Goal: Information Seeking & Learning: Learn about a topic

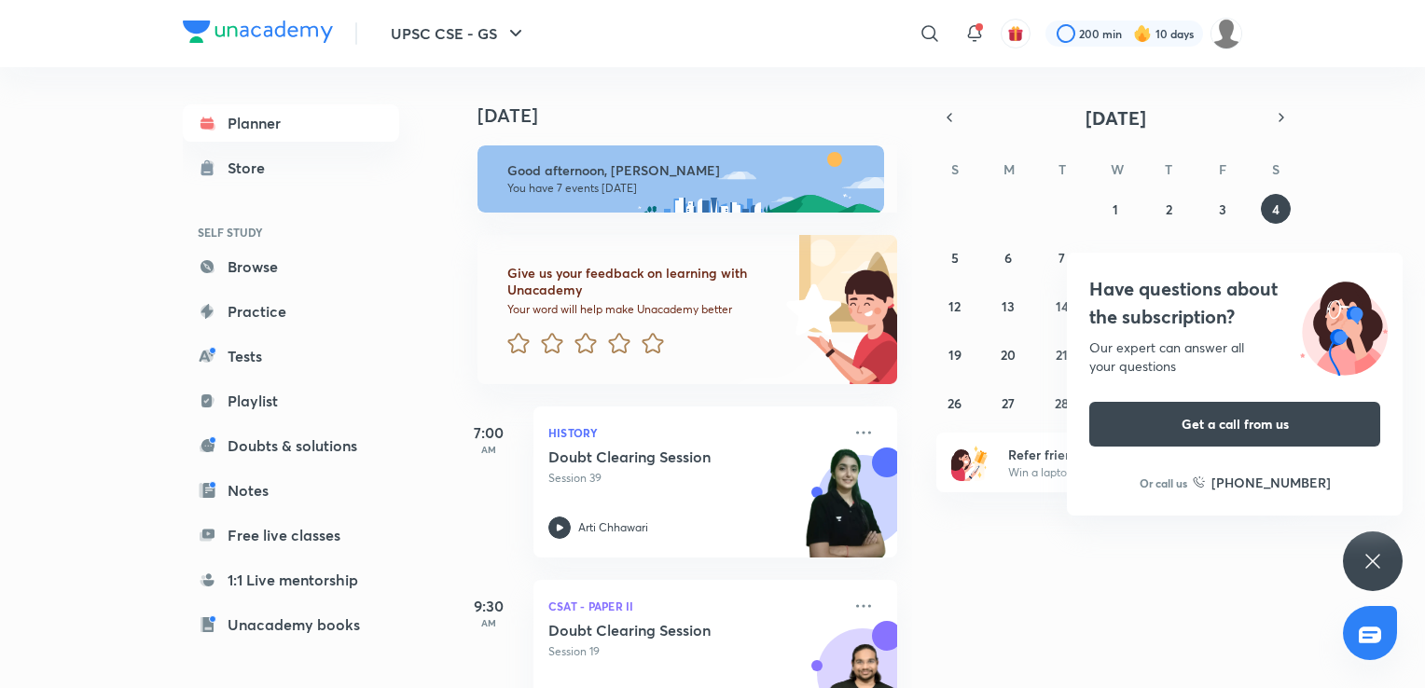
click at [1366, 576] on div "Have questions about the subscription? Our expert can answer all your questions…" at bounding box center [1373, 562] width 60 height 60
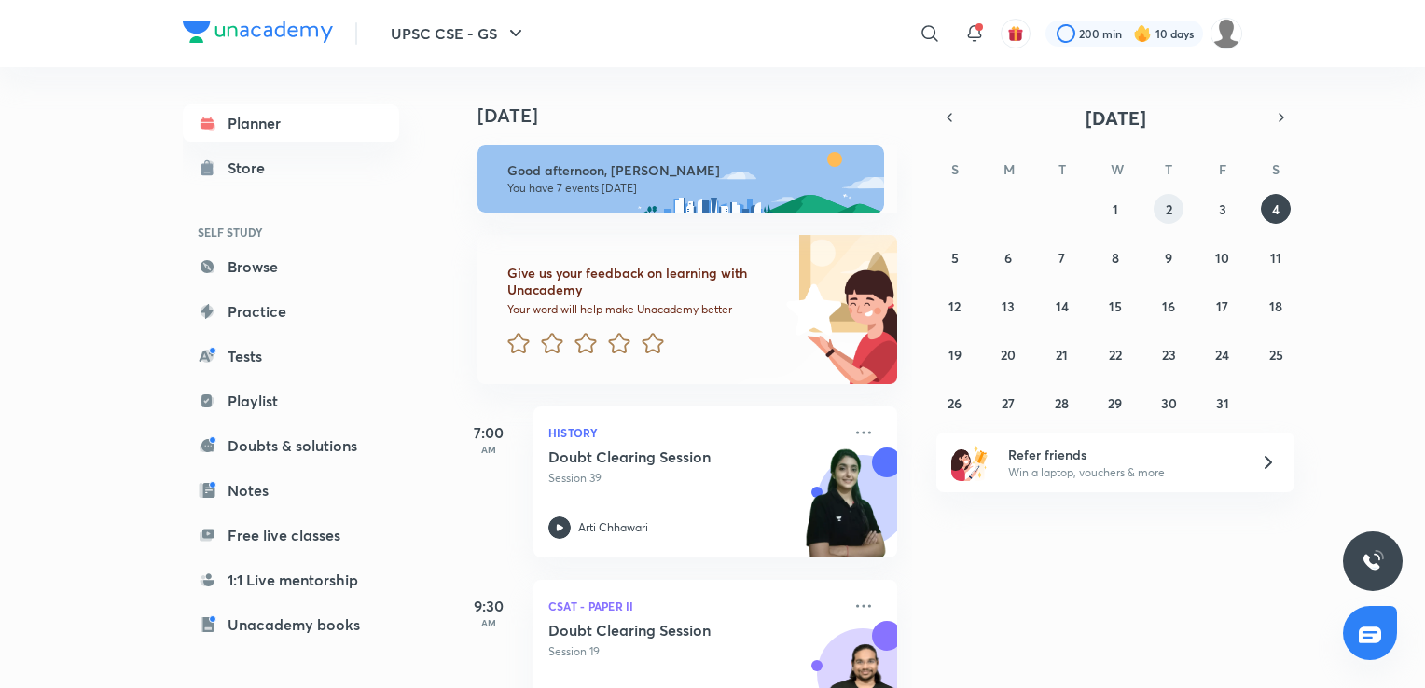
click at [1166, 209] on abbr "2" at bounding box center [1169, 210] width 7 height 18
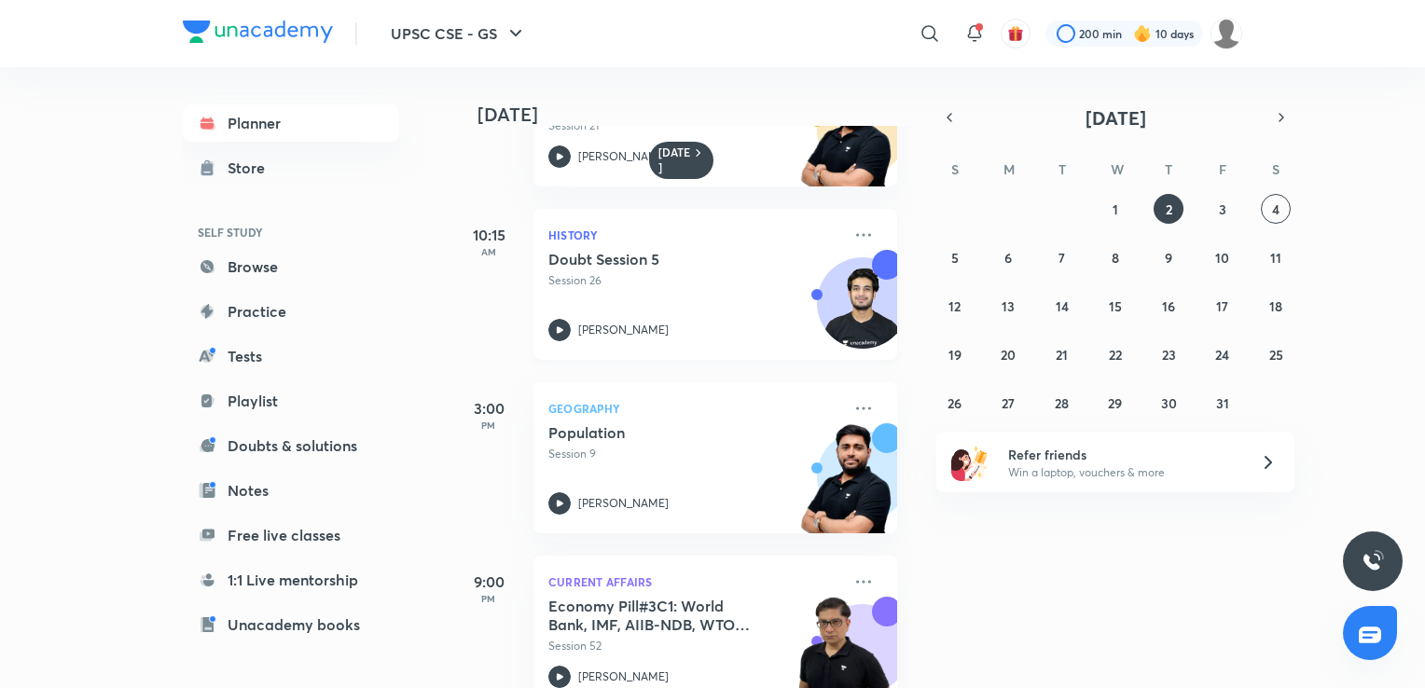
scroll to position [335, 0]
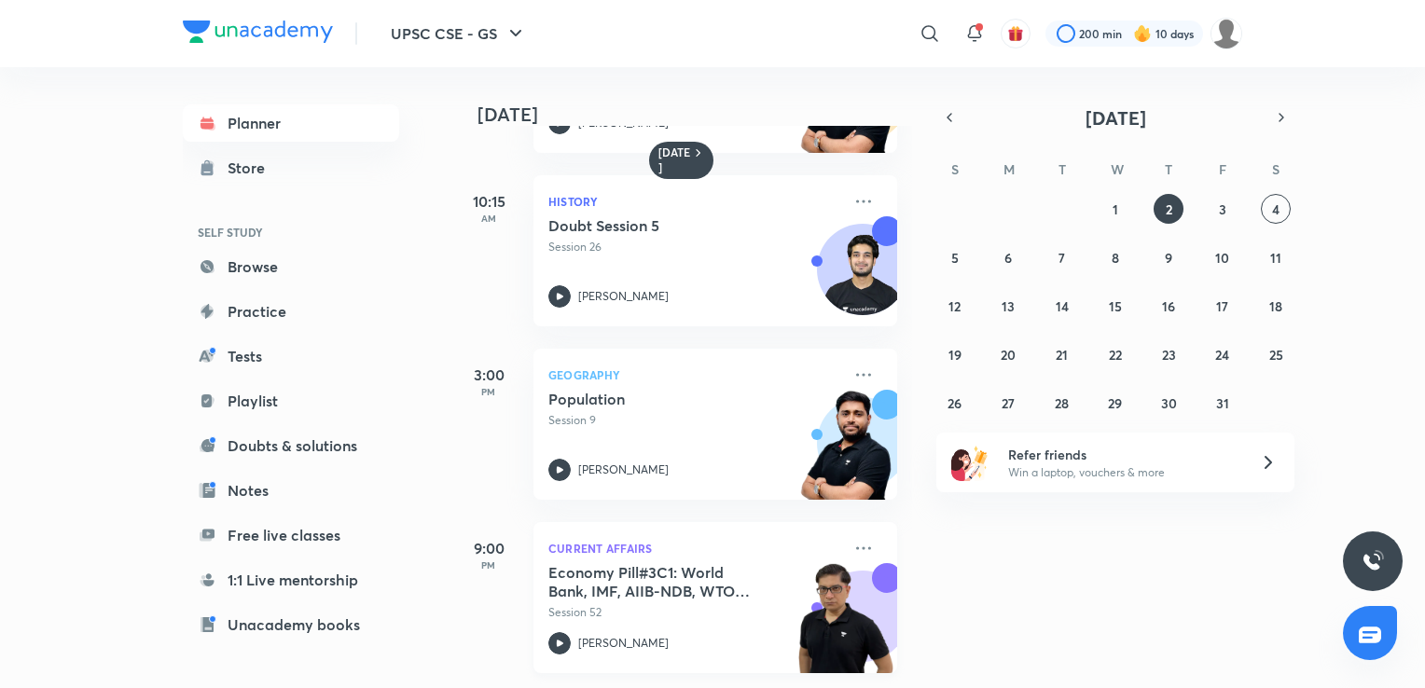
click at [756, 570] on h5 "Economy Pill#3C1: World Bank, IMF, AIIB-NDB, WTO Intro" at bounding box center [664, 581] width 232 height 37
